Goal: Information Seeking & Learning: Check status

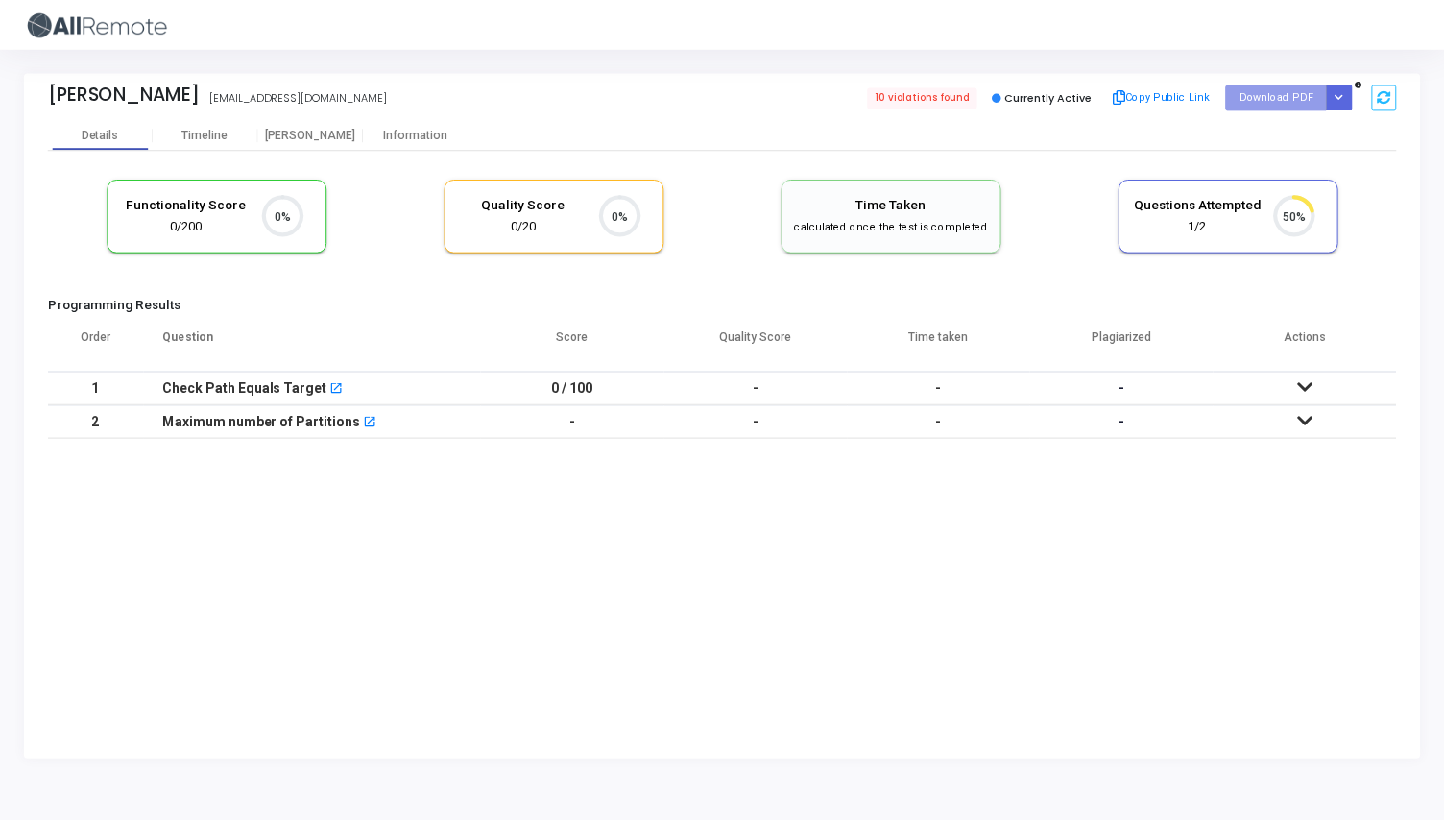
scroll to position [40, 49]
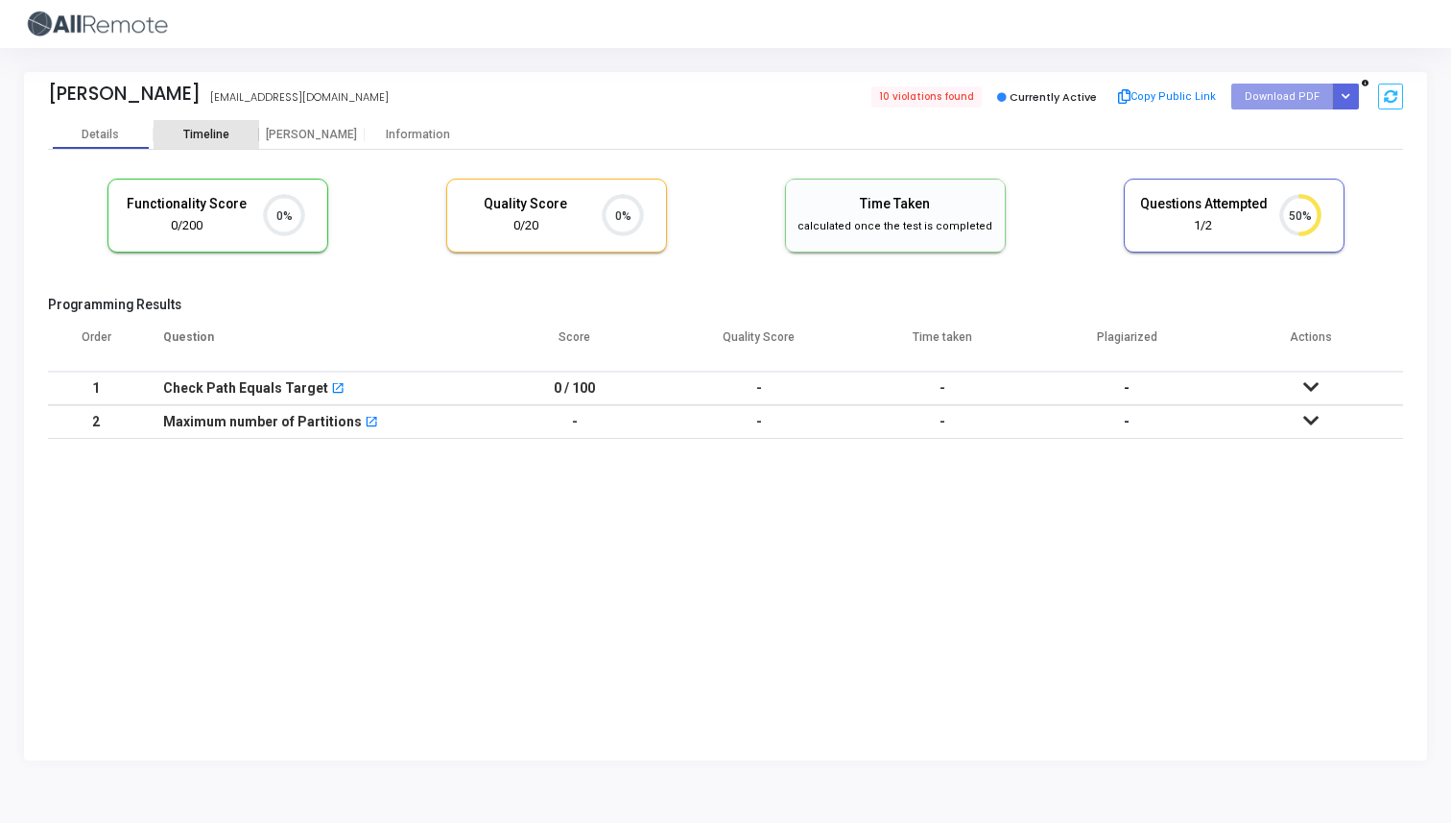
click at [211, 142] on div "Timeline" at bounding box center [207, 134] width 106 height 29
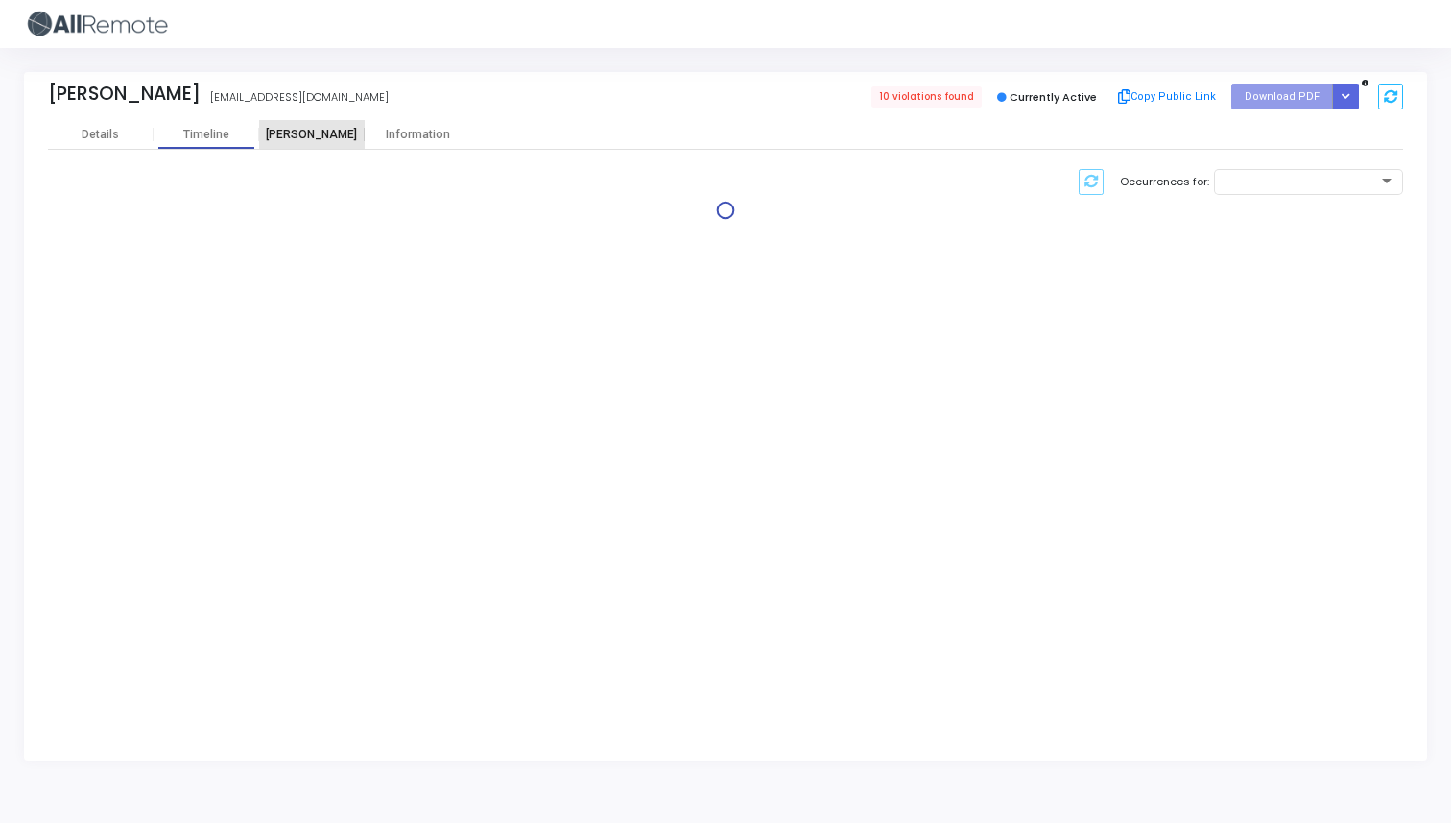
click at [303, 131] on div "[PERSON_NAME]" at bounding box center [312, 135] width 106 height 14
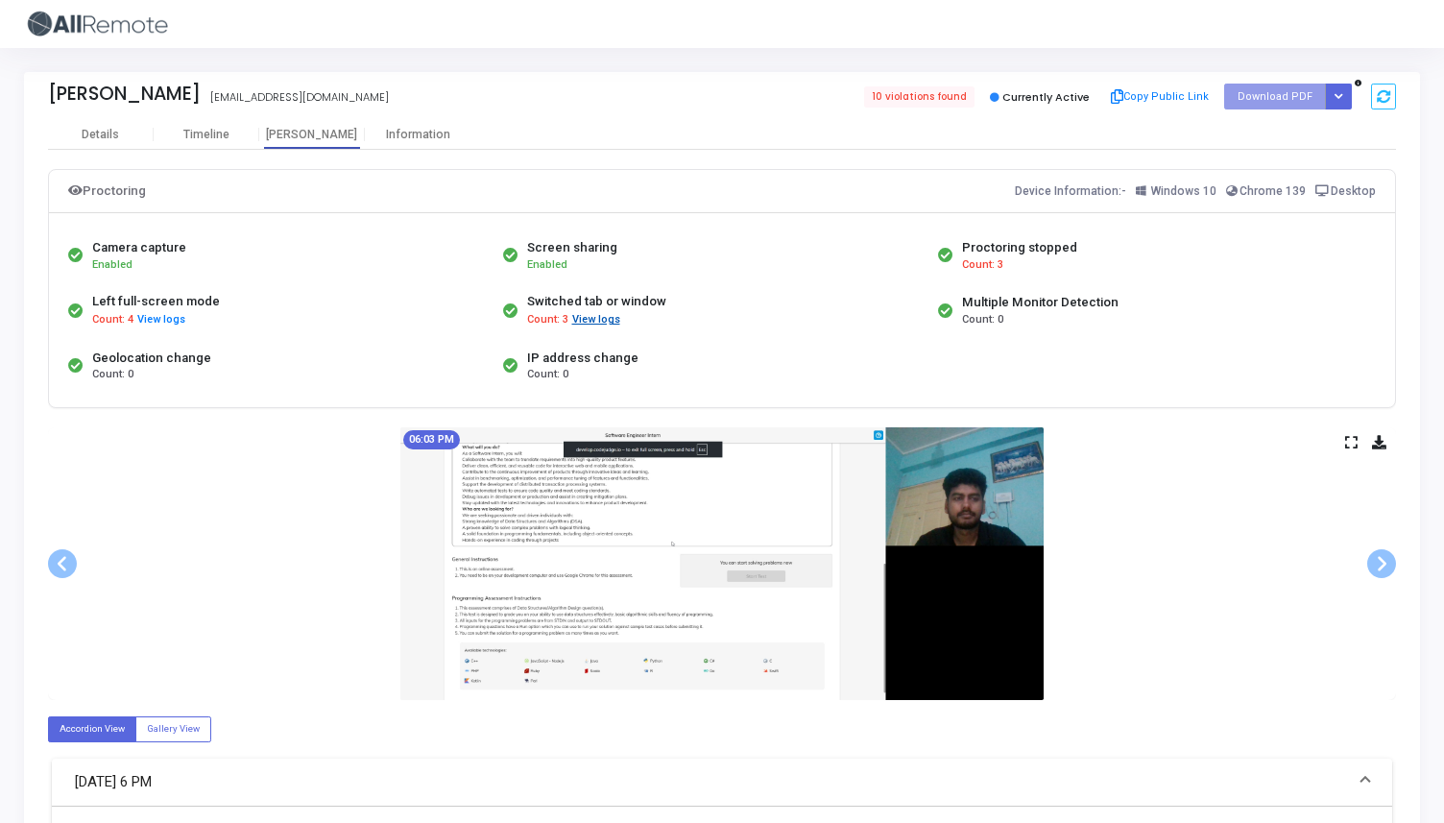
click at [602, 312] on button "View logs" at bounding box center [596, 320] width 50 height 18
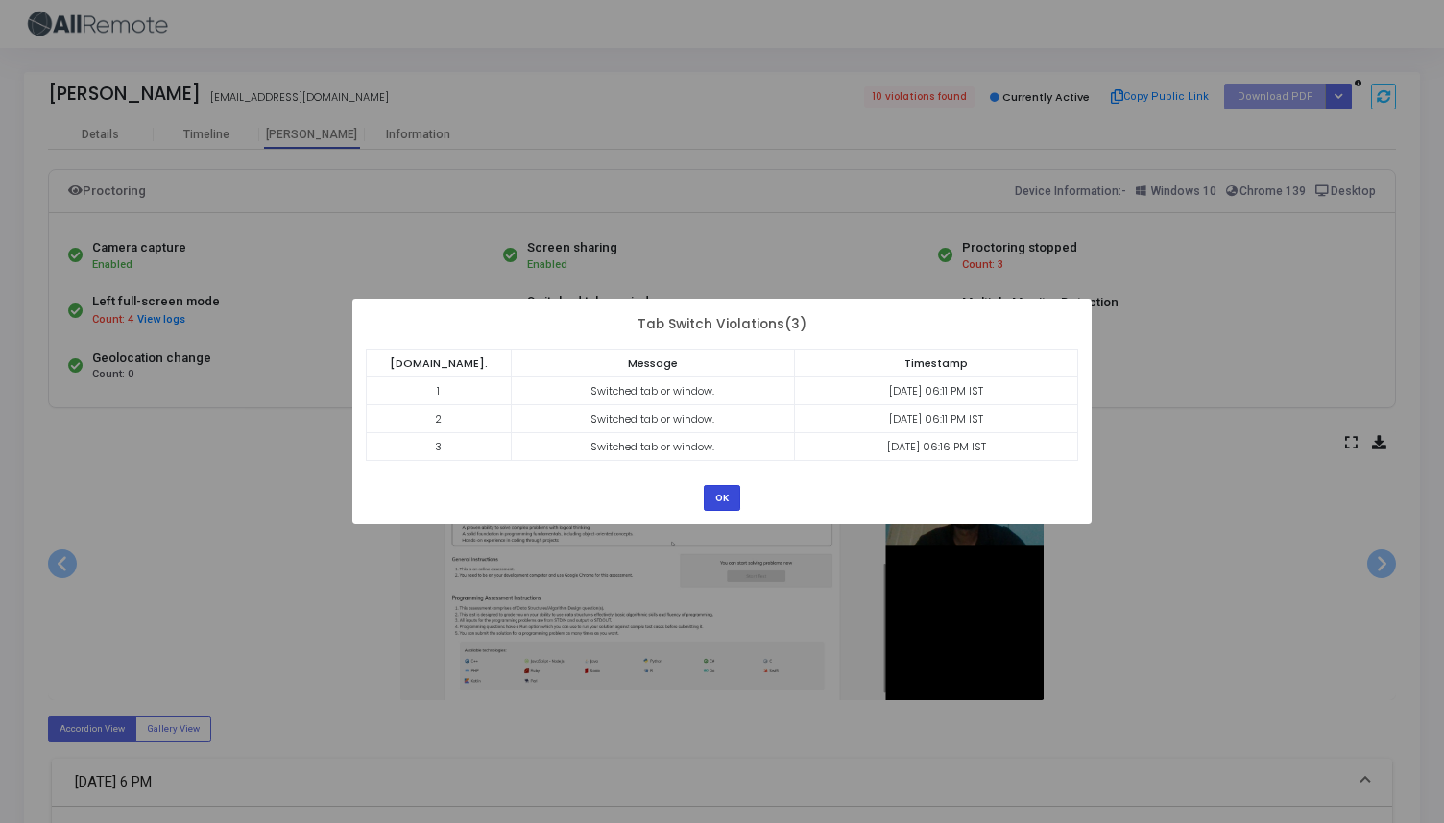
click at [721, 487] on button "OK" at bounding box center [722, 498] width 36 height 26
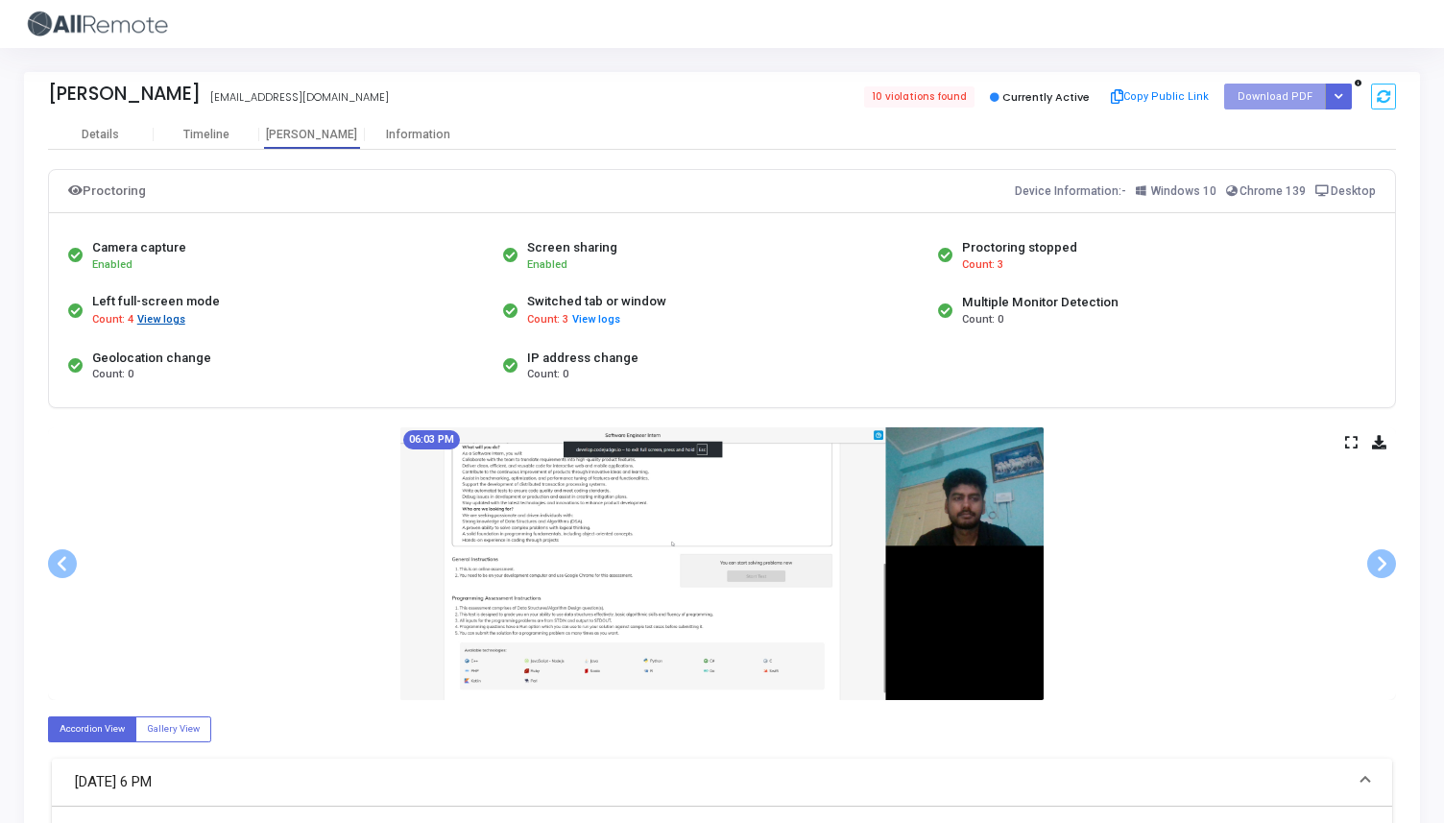
click at [171, 323] on button "View logs" at bounding box center [161, 320] width 50 height 18
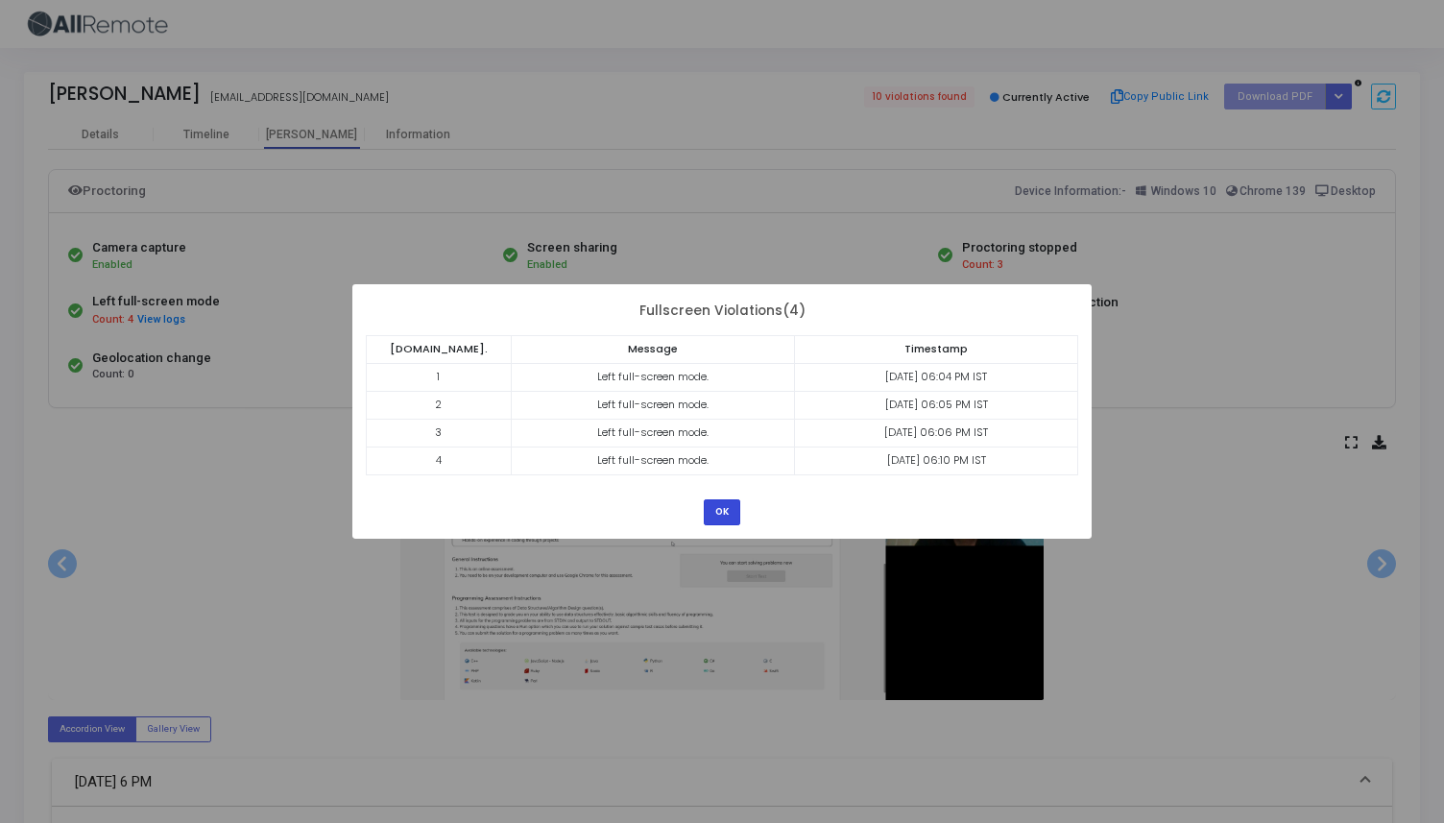
click at [726, 512] on button "OK" at bounding box center [722, 512] width 36 height 26
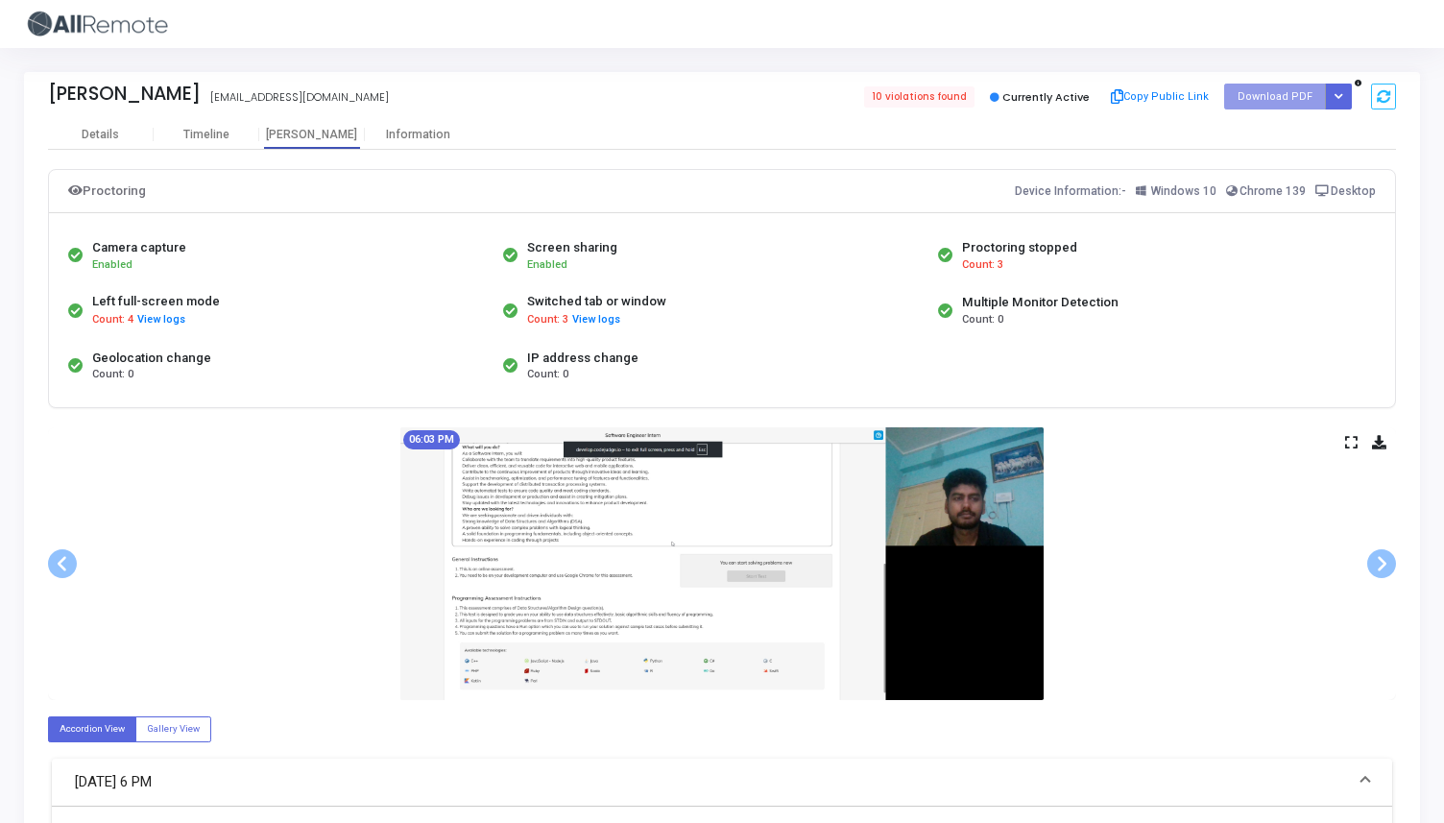
click at [235, 143] on div "Timeline" at bounding box center [207, 134] width 106 height 29
